Goal: Check status: Check status

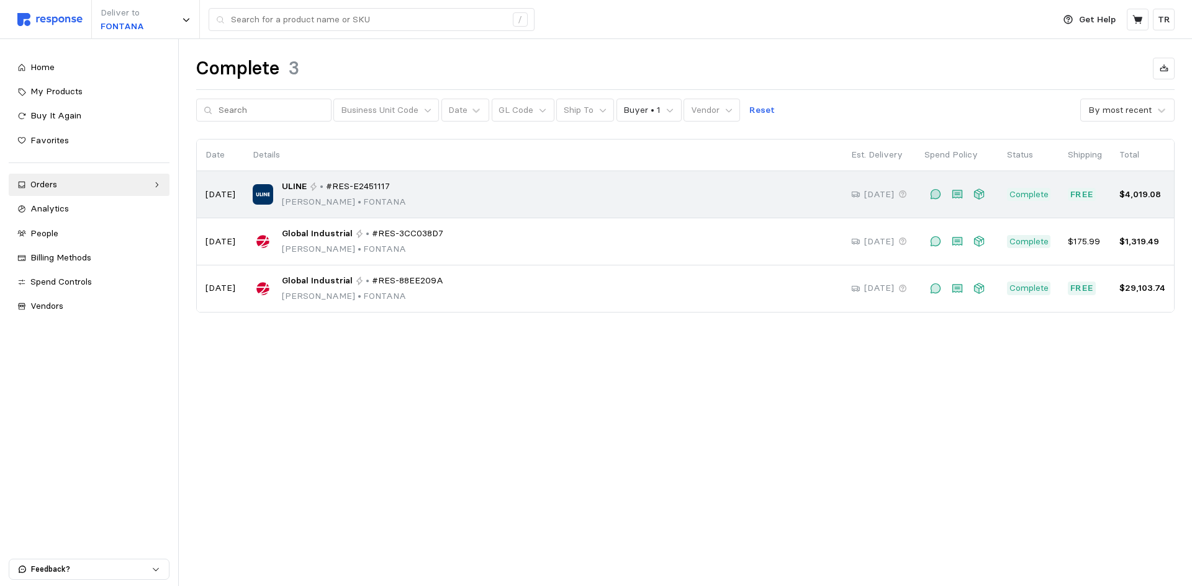
click at [380, 185] on span "#RES-E2451117" at bounding box center [358, 187] width 64 height 14
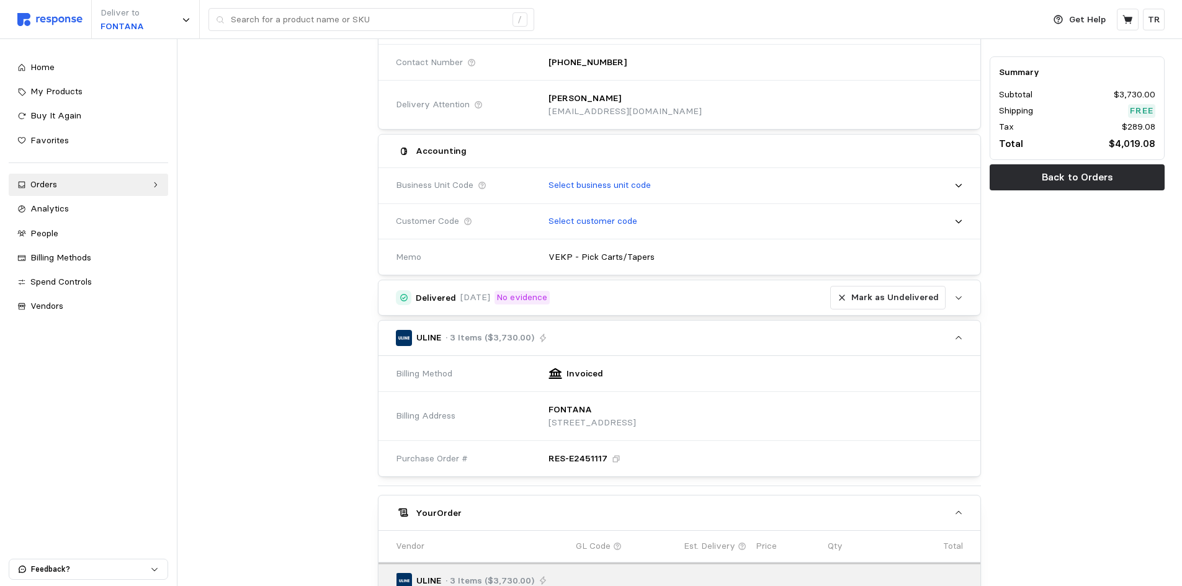
scroll to position [177, 0]
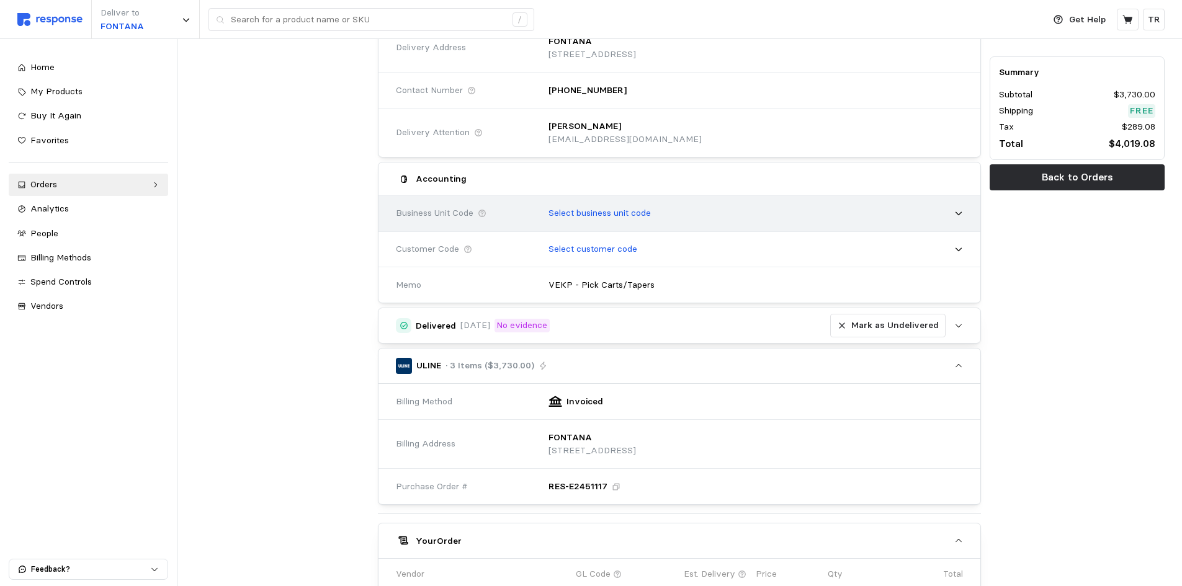
click at [959, 210] on icon at bounding box center [958, 213] width 9 height 9
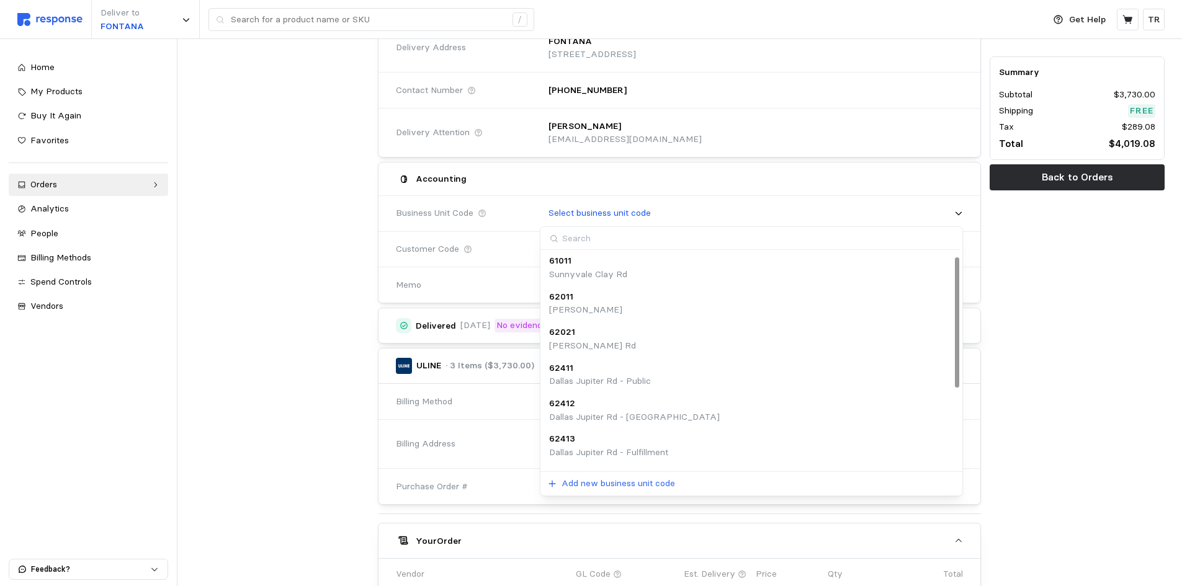
scroll to position [0, 0]
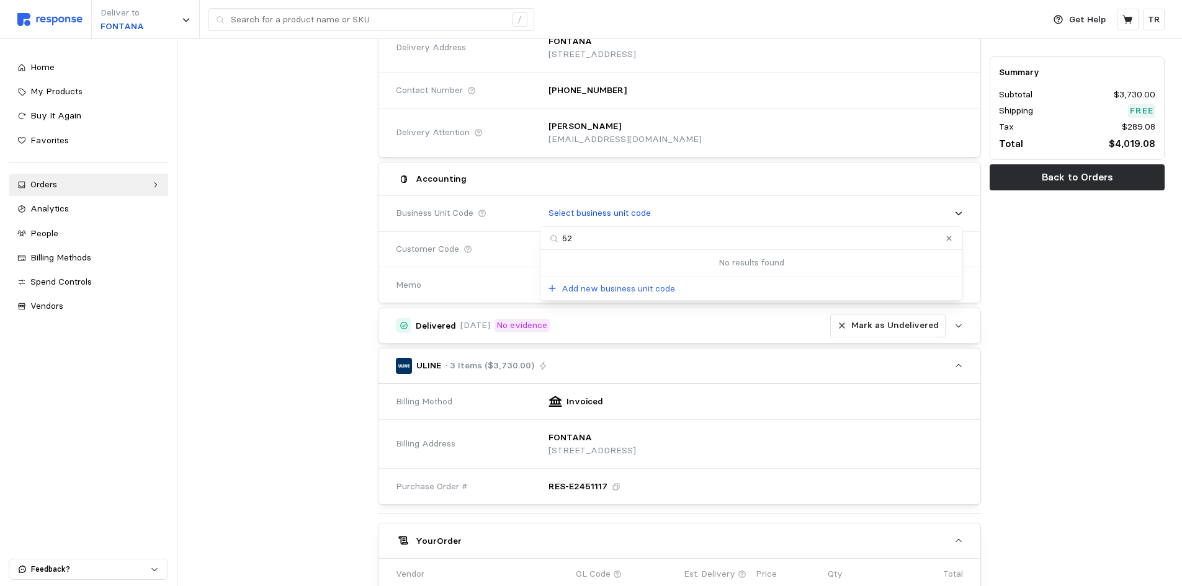
type input "521"
click at [1037, 312] on div "Summary Subtotal $3,730.00 Shipping Free Tax $289.08 Total $4,019.08 Back to Or…" at bounding box center [1078, 411] width 184 height 964
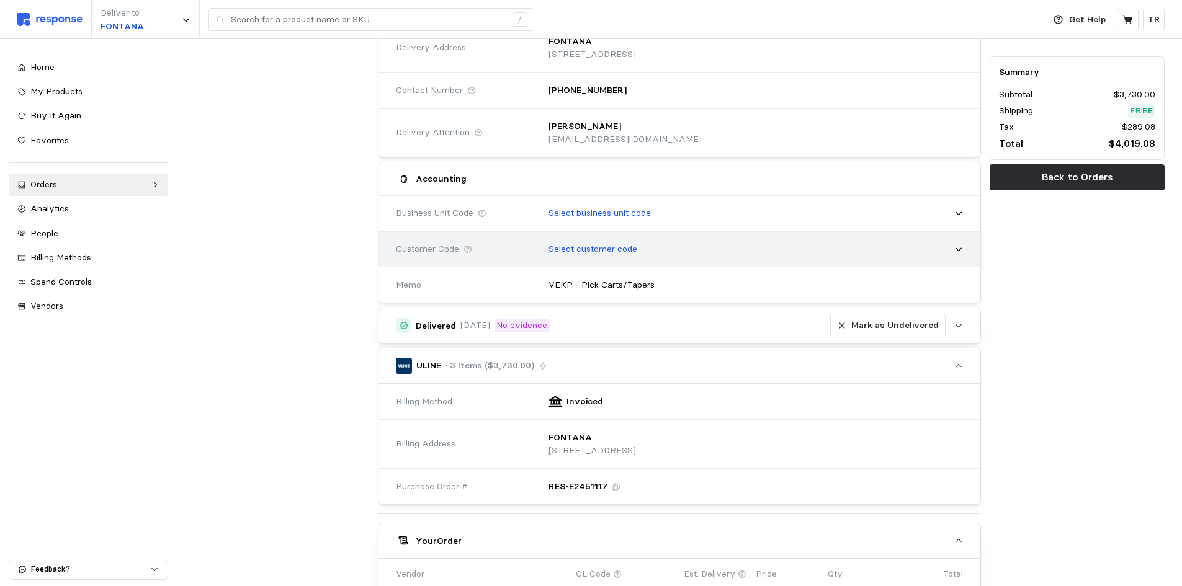
click at [956, 249] on icon at bounding box center [959, 250] width 6 height 4
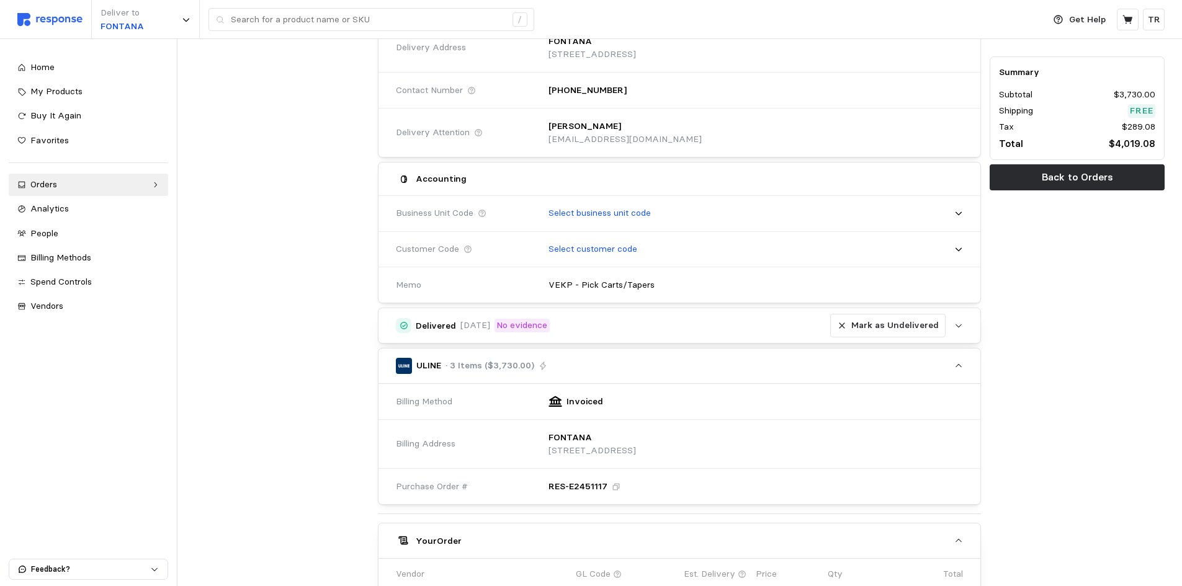
click at [1053, 384] on div "Summary Subtotal $3,730.00 Shipping Free Tax $289.08 Total $4,019.08 Back to Or…" at bounding box center [1078, 411] width 184 height 964
